Goal: Task Accomplishment & Management: Manage account settings

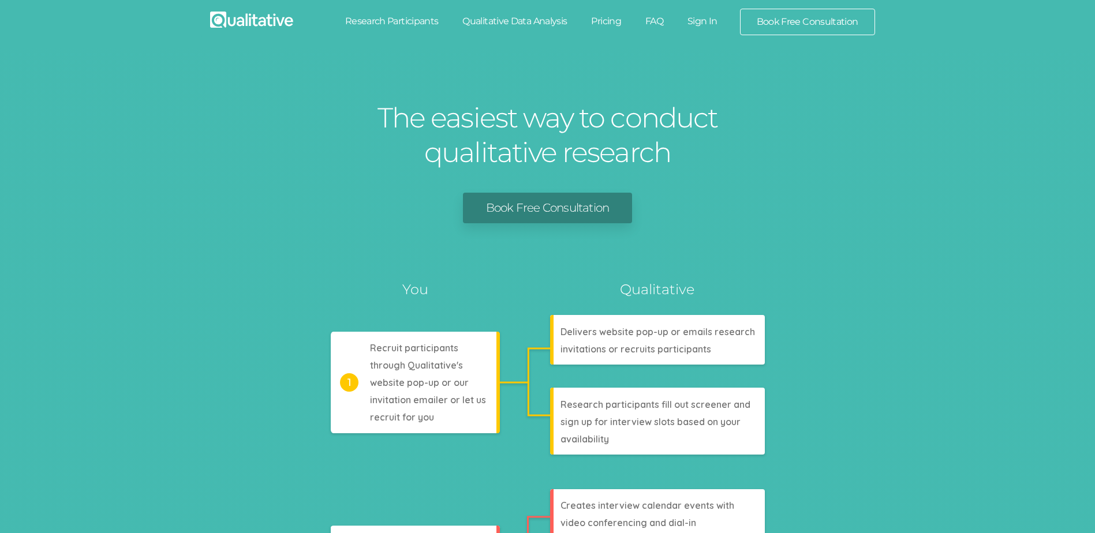
click at [711, 20] on link "Sign In" at bounding box center [702, 21] width 54 height 25
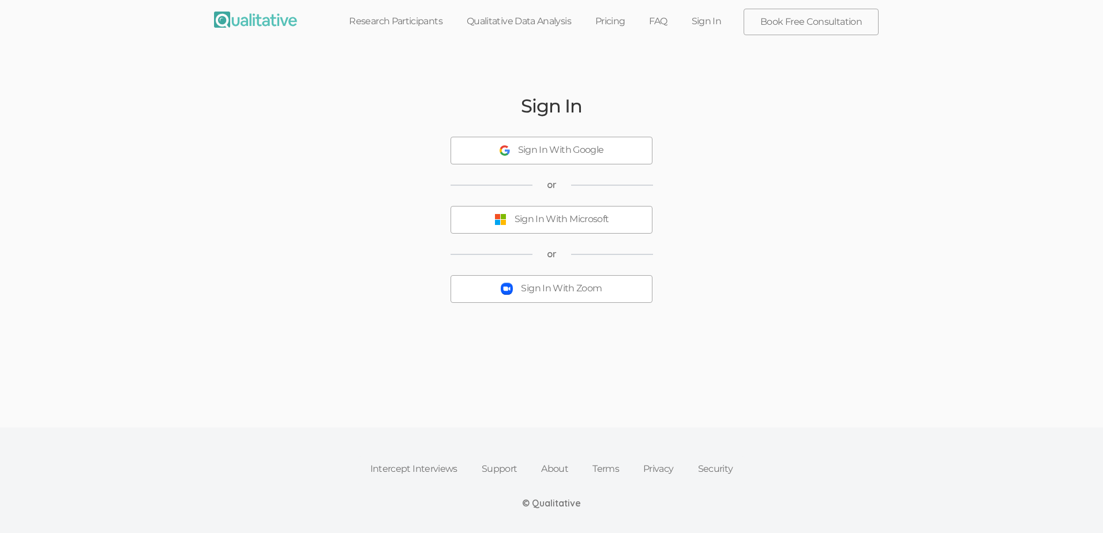
click at [564, 298] on button "Sign In With Zoom" at bounding box center [552, 289] width 202 height 28
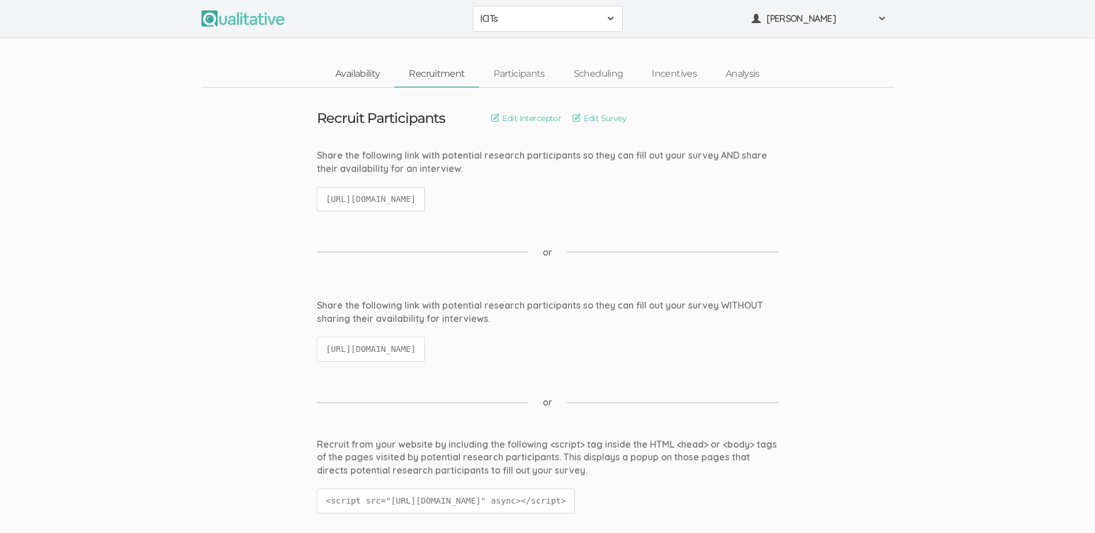
click at [358, 72] on link "Availability" at bounding box center [357, 74] width 73 height 25
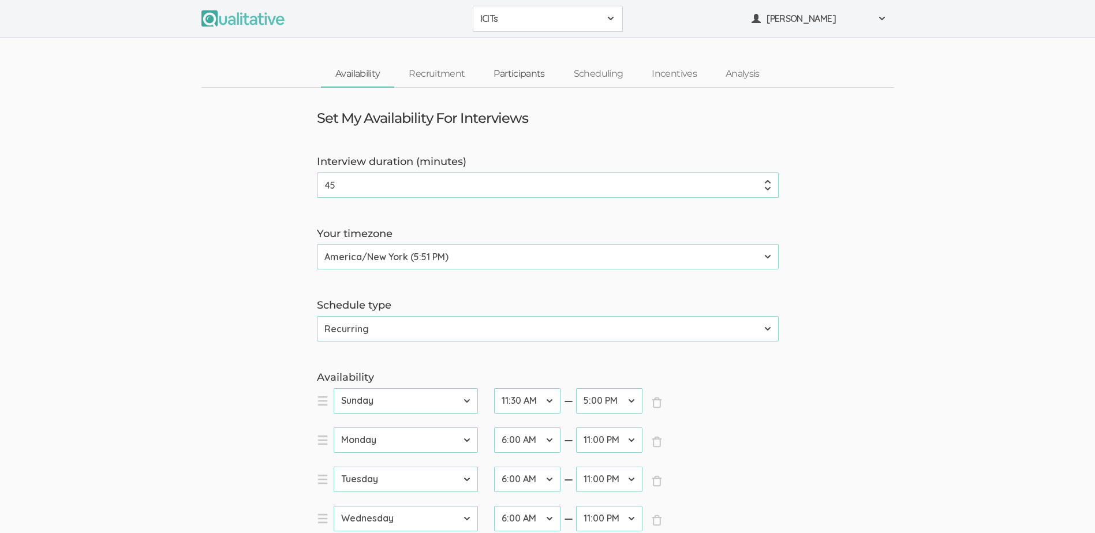
click at [531, 74] on link "Participants" at bounding box center [519, 74] width 80 height 25
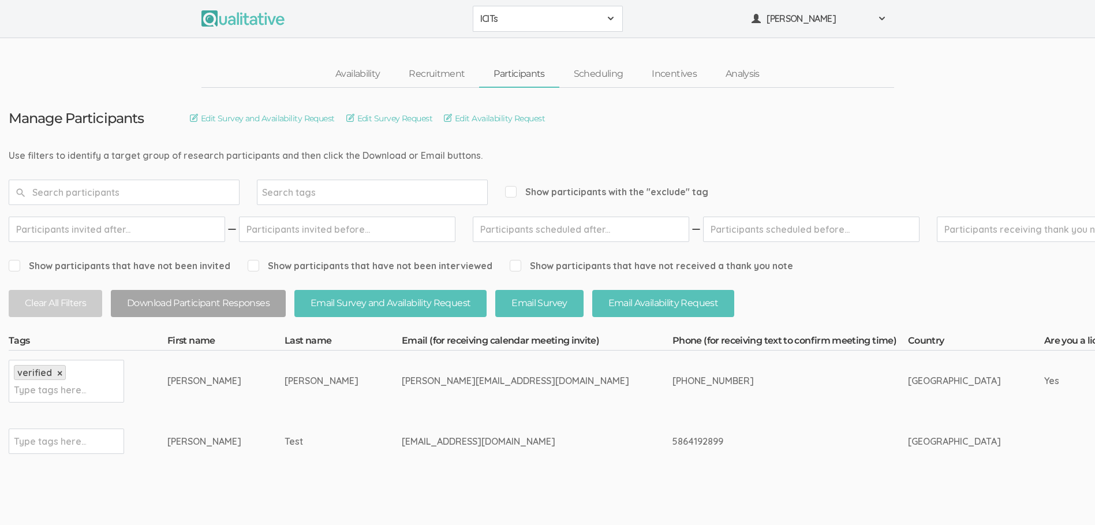
drag, startPoint x: 427, startPoint y: 380, endPoint x: 365, endPoint y: 376, distance: 62.5
click at [402, 376] on div "[PERSON_NAME][EMAIL_ADDRESS][DOMAIN_NAME]" at bounding box center [515, 380] width 227 height 13
copy div "lightofhopewc"
drag, startPoint x: 273, startPoint y: 379, endPoint x: 167, endPoint y: 384, distance: 105.7
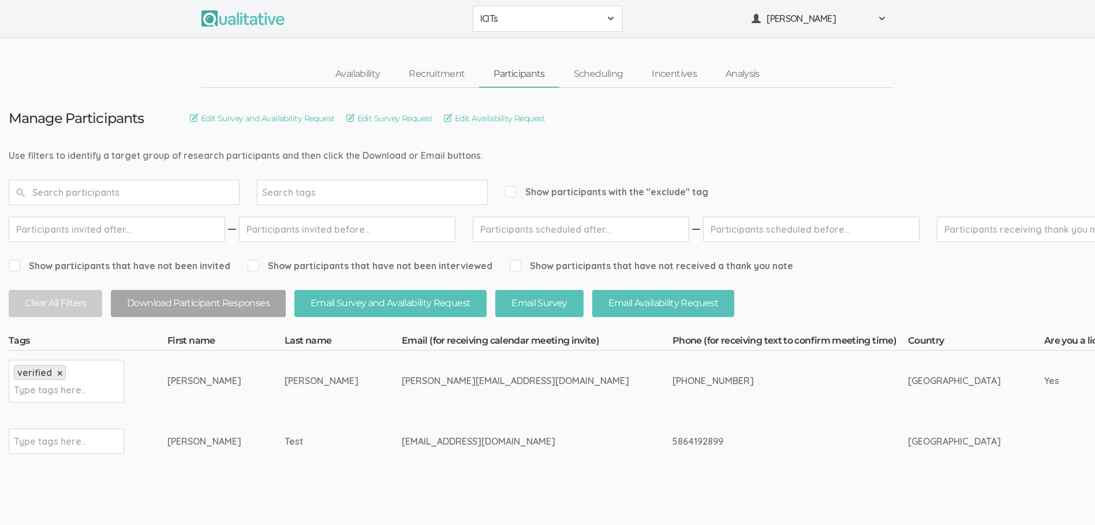
copy tr "[PERSON_NAME]"
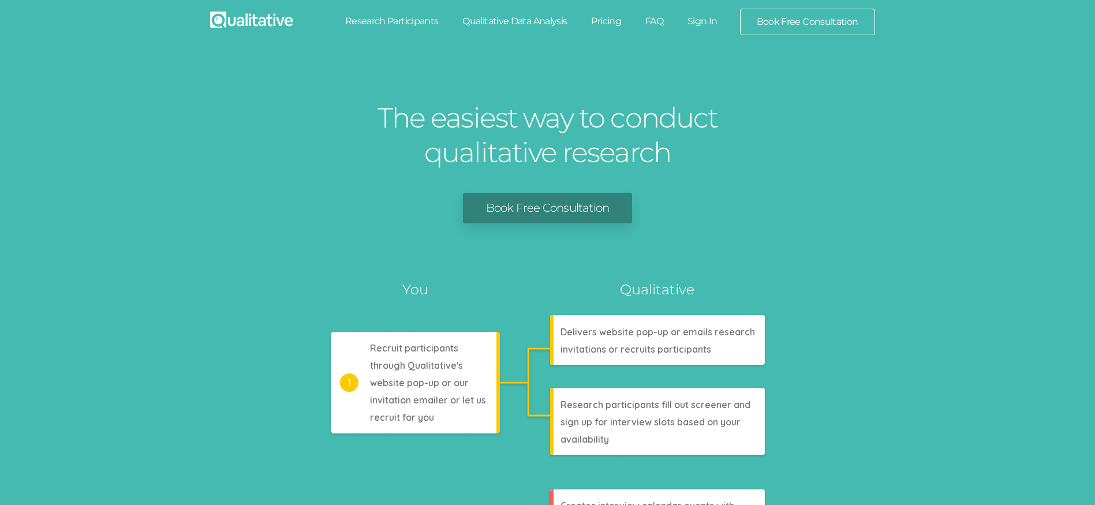
click at [699, 17] on link "Sign In" at bounding box center [702, 21] width 54 height 25
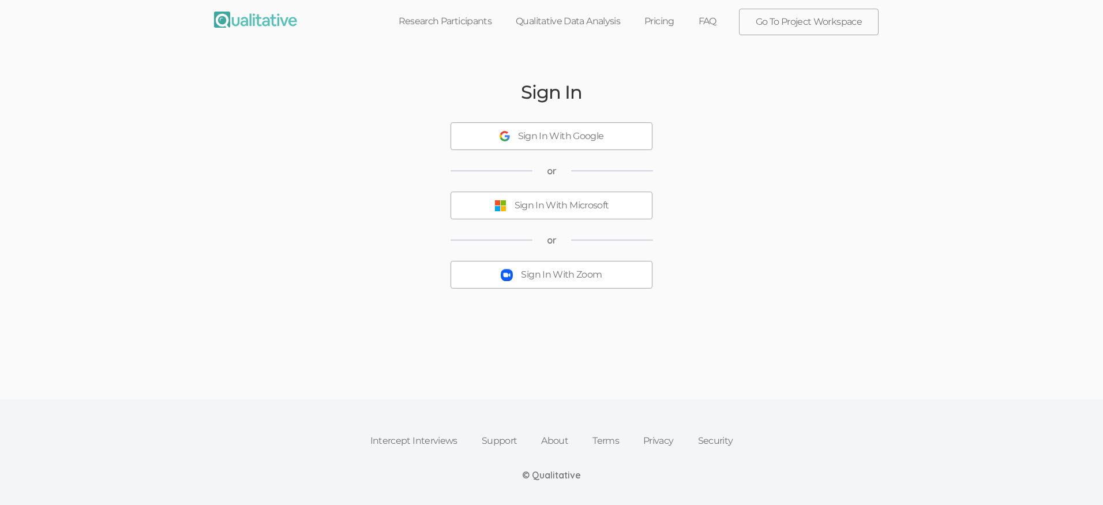
click at [544, 274] on div "Sign In With Zoom" at bounding box center [561, 274] width 81 height 13
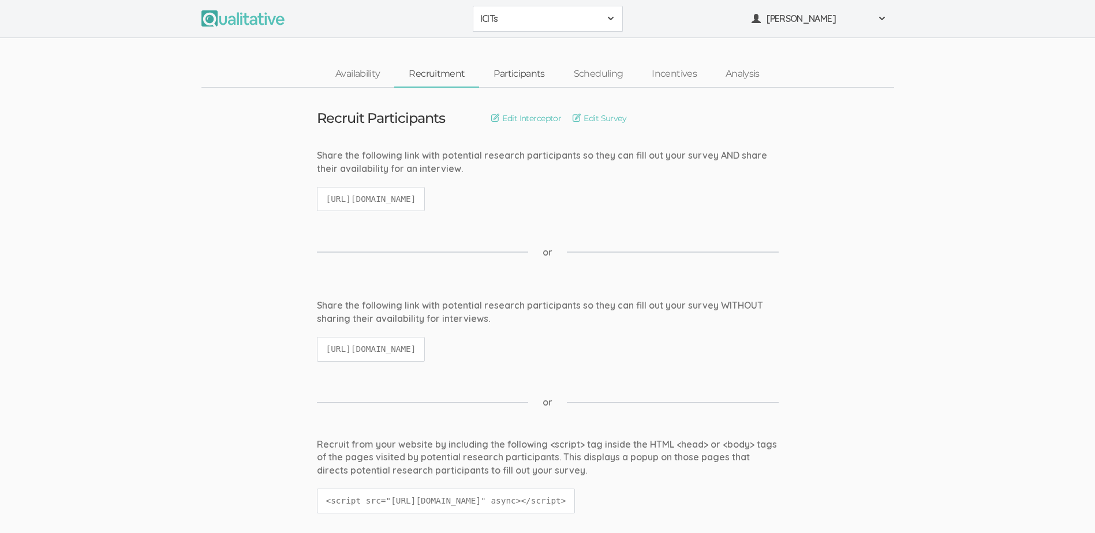
click at [529, 73] on link "Participants" at bounding box center [519, 74] width 80 height 25
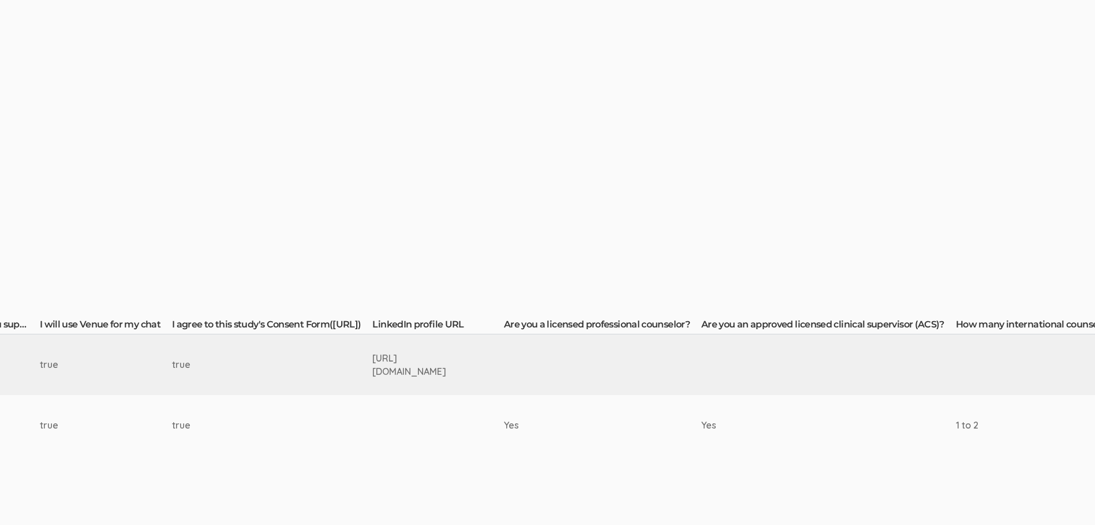
scroll to position [16, 1789]
drag, startPoint x: 534, startPoint y: 365, endPoint x: 298, endPoint y: 346, distance: 236.2
click at [298, 346] on tr "verified × Type tags here... [PERSON_NAME] [PERSON_NAME][EMAIL_ADDRESS][DOMAIN_…" at bounding box center [55, 364] width 3672 height 61
copy tr "[URL][DOMAIN_NAME]"
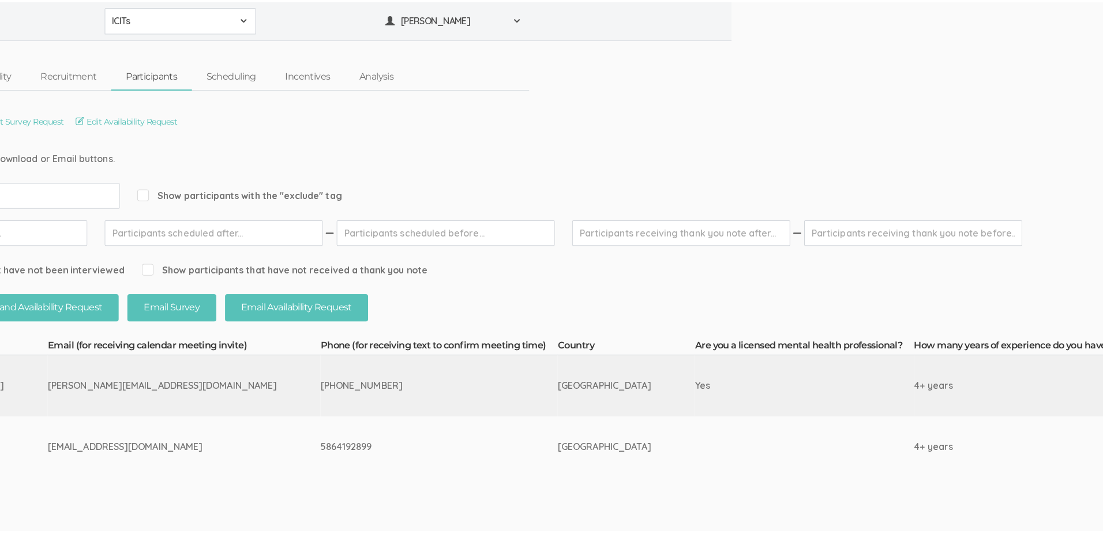
scroll to position [0, 0]
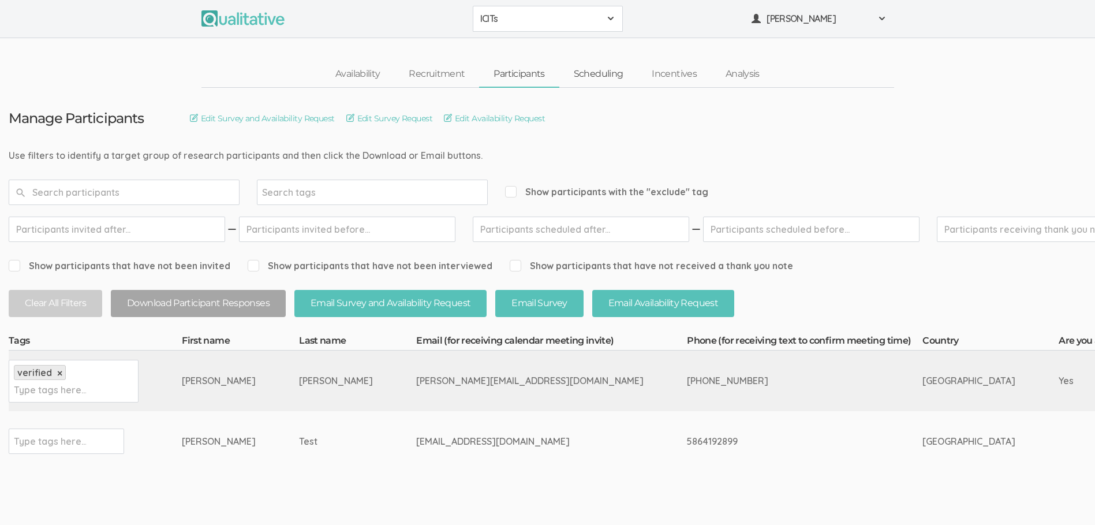
click at [599, 72] on link "Scheduling" at bounding box center [598, 74] width 78 height 25
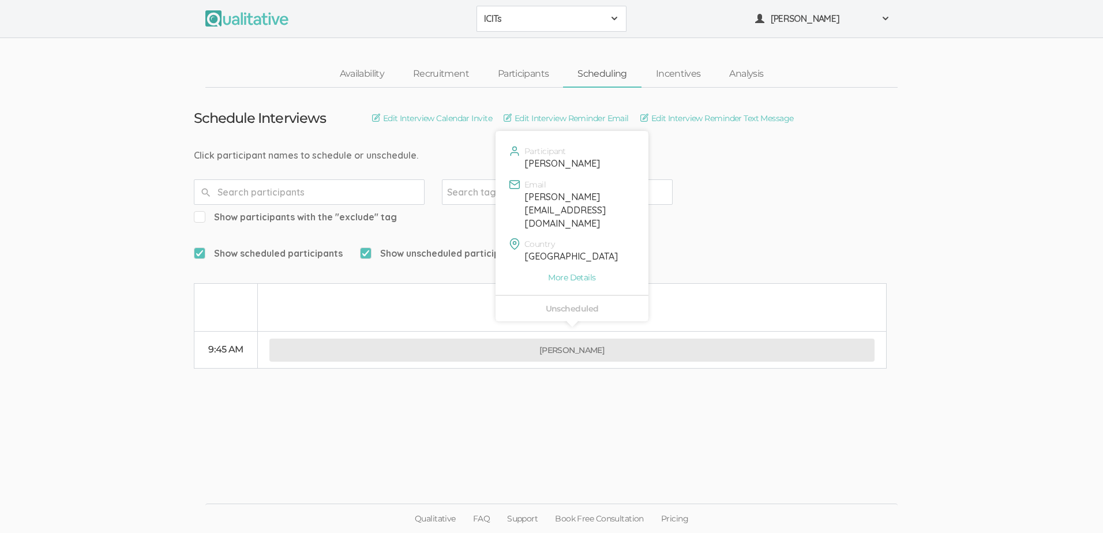
click at [566, 339] on button "[PERSON_NAME]" at bounding box center [571, 350] width 605 height 23
